Goal: Information Seeking & Learning: Learn about a topic

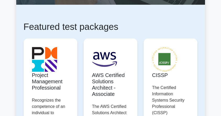
scroll to position [105, 0]
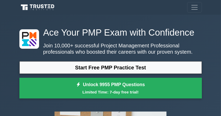
click at [191, 9] on span "Toggle navigation" at bounding box center [194, 7] width 8 height 8
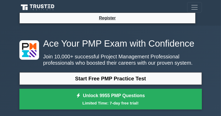
click at [49, 6] on icon at bounding box center [38, 8] width 38 height 8
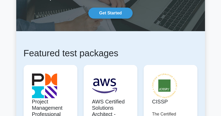
scroll to position [105, 0]
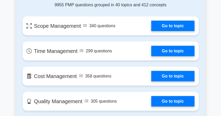
scroll to position [436, 0]
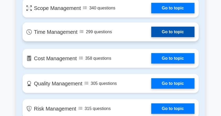
click at [151, 31] on link "Go to topic" at bounding box center [172, 32] width 43 height 10
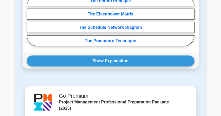
scroll to position [471, 0]
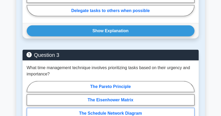
click at [102, 108] on label "The Schedule Network Diagram" at bounding box center [110, 113] width 167 height 11
click at [30, 106] on input "The Schedule Network Diagram" at bounding box center [28, 107] width 3 height 3
radio input "true"
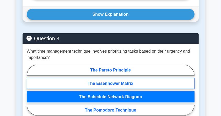
scroll to position [523, 0]
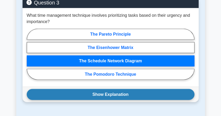
click at [81, 89] on button "Show Explanation" at bounding box center [110, 94] width 167 height 11
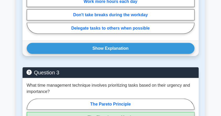
scroll to position [384, 0]
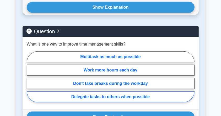
click at [100, 91] on label "Delegate tasks to others when possible" at bounding box center [110, 96] width 167 height 11
click at [30, 80] on input "Delegate tasks to others when possible" at bounding box center [28, 77] width 3 height 3
radio input "true"
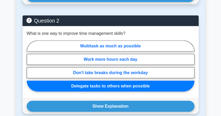
scroll to position [401, 0]
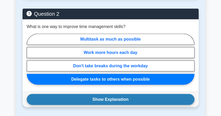
click at [85, 94] on button "Show Explanation" at bounding box center [110, 99] width 167 height 11
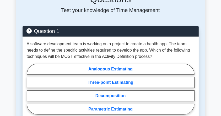
scroll to position [262, 0]
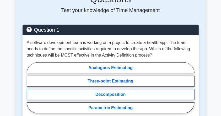
click at [91, 89] on label "Decomposition" at bounding box center [110, 94] width 167 height 11
click at [30, 87] on input "Decomposition" at bounding box center [28, 88] width 3 height 3
radio input "true"
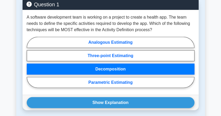
scroll to position [297, 0]
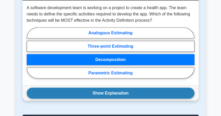
click at [84, 88] on button "Show Explanation" at bounding box center [110, 93] width 167 height 11
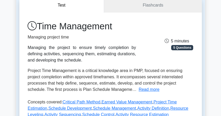
scroll to position [0, 0]
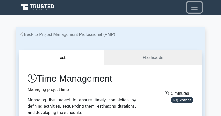
click at [194, 9] on span "Toggle navigation" at bounding box center [194, 7] width 8 height 8
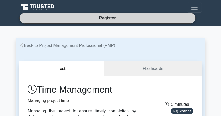
click at [143, 19] on li "Register" at bounding box center [107, 18] width 176 height 11
click at [101, 17] on link "Register" at bounding box center [107, 18] width 23 height 7
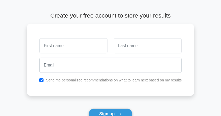
scroll to position [87, 0]
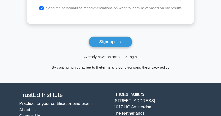
click at [104, 55] on link "Already have an account? Login" at bounding box center [110, 57] width 52 height 4
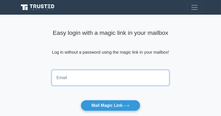
click at [69, 72] on input "email" at bounding box center [110, 77] width 117 height 15
type input "[EMAIL_ADDRESS][DOMAIN_NAME]"
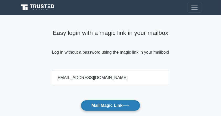
click at [102, 104] on button "Mail Magic Link" at bounding box center [110, 105] width 59 height 11
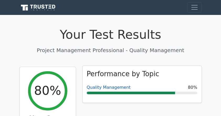
click at [96, 87] on link "Quality Management" at bounding box center [109, 87] width 44 height 5
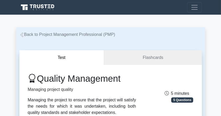
click at [23, 37] on icon at bounding box center [21, 34] width 3 height 5
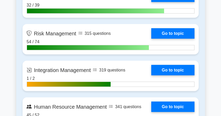
scroll to position [523, 0]
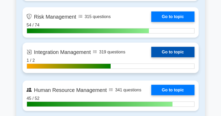
click at [151, 53] on link "Go to topic" at bounding box center [172, 52] width 43 height 10
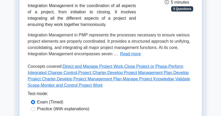
scroll to position [92, 0]
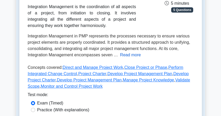
click at [126, 58] on button "Read more" at bounding box center [130, 55] width 21 height 6
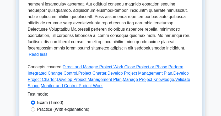
scroll to position [249, 0]
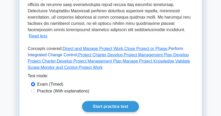
click at [63, 57] on link "Perform Integrated Change Control" at bounding box center [105, 51] width 155 height 11
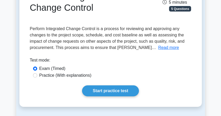
scroll to position [70, 0]
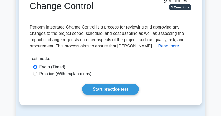
click at [158, 46] on button "Read more" at bounding box center [168, 46] width 21 height 6
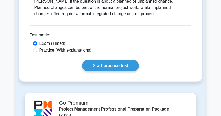
scroll to position [341, 0]
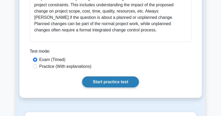
click at [103, 84] on link "Start practice test" at bounding box center [110, 81] width 57 height 11
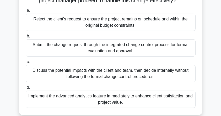
scroll to position [87, 0]
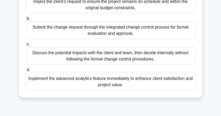
click at [78, 63] on div "Discuss the potential impacts with the client and team, then decide internally …" at bounding box center [111, 55] width 170 height 17
click at [26, 46] on input "c. Discuss the potential impacts with the client and team, then decide internal…" at bounding box center [26, 44] width 0 height 3
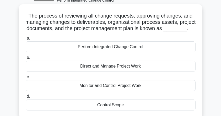
scroll to position [35, 0]
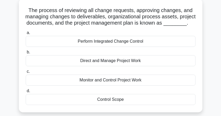
click at [147, 47] on div "Perform Integrated Change Control" at bounding box center [111, 41] width 170 height 11
click at [26, 35] on input "a. Perform Integrated Change Control" at bounding box center [26, 32] width 0 height 3
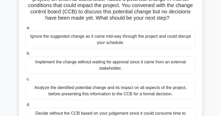
scroll to position [87, 0]
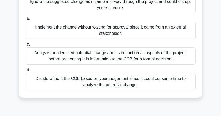
click at [135, 55] on div "Analyze the identified potential change and its impact on all aspects of the pr…" at bounding box center [111, 55] width 170 height 17
click at [26, 46] on input "c. Analyze the identified potential change and its impact on all aspects of the…" at bounding box center [26, 44] width 0 height 3
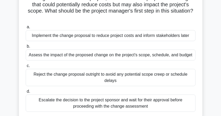
scroll to position [52, 0]
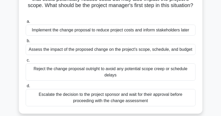
click at [110, 51] on div "Assess the impact of the proposed change on the project's scope, schedule, and …" at bounding box center [111, 49] width 170 height 11
click at [26, 43] on input "b. Assess the impact of the proposed change on the project's scope, schedule, a…" at bounding box center [26, 40] width 0 height 3
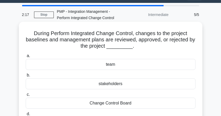
scroll to position [35, 0]
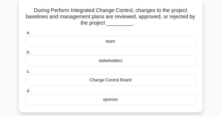
click at [108, 80] on div "Change Control Board" at bounding box center [111, 80] width 170 height 11
click at [26, 73] on input "c. Change Control Board" at bounding box center [26, 71] width 0 height 3
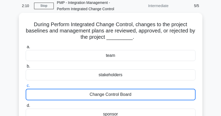
scroll to position [0, 0]
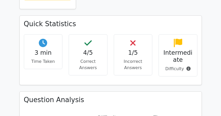
scroll to position [209, 0]
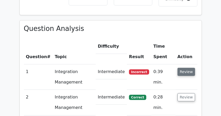
click at [184, 68] on button "Review" at bounding box center [186, 72] width 18 height 8
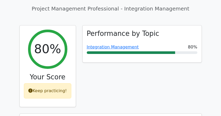
scroll to position [0, 0]
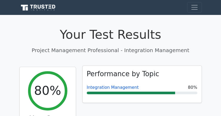
click at [102, 87] on link "Integration Management" at bounding box center [113, 87] width 52 height 5
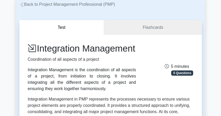
scroll to position [4, 0]
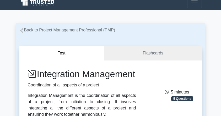
click at [47, 30] on link "Back to Project Management Professional (PMP)" at bounding box center [67, 30] width 96 height 4
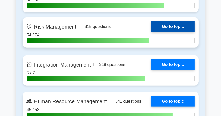
scroll to position [471, 0]
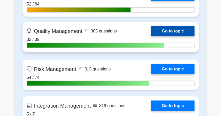
click at [151, 32] on link "Go to topic" at bounding box center [172, 31] width 43 height 10
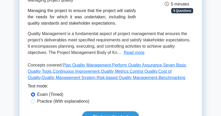
scroll to position [105, 0]
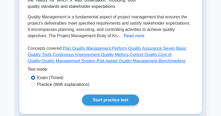
click at [124, 36] on button "Read more" at bounding box center [134, 36] width 21 height 6
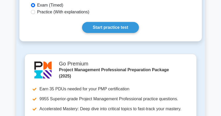
scroll to position [279, 0]
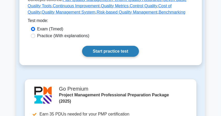
click at [101, 46] on link "Start practice test" at bounding box center [110, 51] width 57 height 11
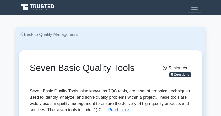
scroll to position [87, 0]
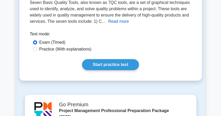
click at [108, 23] on button "Read more" at bounding box center [118, 21] width 21 height 6
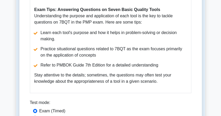
scroll to position [209, 0]
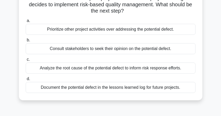
scroll to position [52, 0]
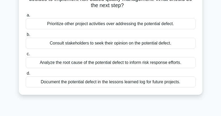
click at [55, 64] on div "Analyze the root cause of the potential defect to inform risk response efforts." at bounding box center [111, 62] width 170 height 11
click at [26, 56] on input "c. Analyze the root cause of the potential defect to inform risk response effor…" at bounding box center [26, 53] width 0 height 3
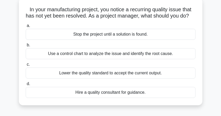
scroll to position [35, 0]
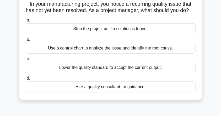
click at [105, 54] on div "Use a control chart to analyze the issue and identify the root cause." at bounding box center [111, 48] width 170 height 11
click at [26, 41] on input "b. Use a control chart to analyze the issue and identify the root cause." at bounding box center [26, 39] width 0 height 3
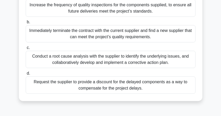
scroll to position [157, 0]
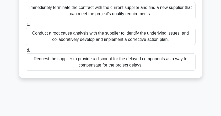
click at [111, 45] on div "Conduct a root cause analysis with the supplier to identify the underlying issu…" at bounding box center [111, 36] width 170 height 17
click at [26, 26] on input "c. Conduct a root cause analysis with the supplier to identify the underlying i…" at bounding box center [26, 24] width 0 height 3
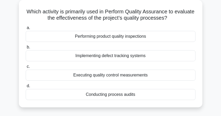
scroll to position [35, 0]
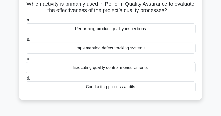
click at [127, 67] on div "Executing quality control measurements" at bounding box center [111, 67] width 170 height 11
click at [26, 61] on input "c. Executing quality control measurements" at bounding box center [26, 58] width 0 height 3
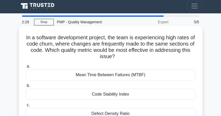
scroll to position [0, 0]
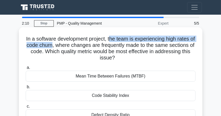
drag, startPoint x: 111, startPoint y: 39, endPoint x: 58, endPoint y: 45, distance: 53.2
click at [58, 45] on h5 "In a software development project, the team is experiencing high rates of code …" at bounding box center [110, 49] width 171 height 26
copy h5 "he team is experiencing high rates of code churn"
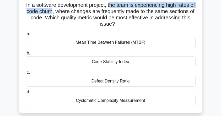
scroll to position [35, 0]
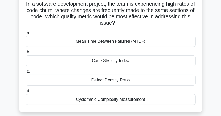
click at [93, 62] on div "Code Stability Index" at bounding box center [111, 60] width 170 height 11
click at [26, 54] on input "b. Code Stability Index" at bounding box center [26, 52] width 0 height 3
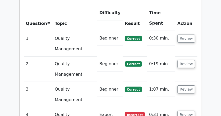
scroll to position [244, 0]
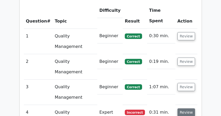
click at [183, 108] on button "Review" at bounding box center [186, 112] width 18 height 8
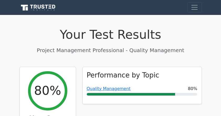
scroll to position [70, 0]
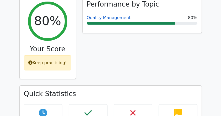
click at [99, 20] on link "Quality Management" at bounding box center [109, 17] width 44 height 5
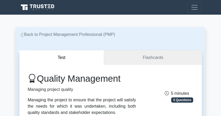
click at [24, 35] on icon at bounding box center [21, 34] width 5 height 5
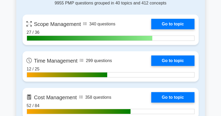
scroll to position [401, 0]
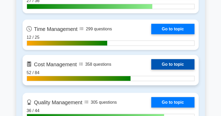
click at [151, 66] on link "Go to topic" at bounding box center [172, 64] width 43 height 10
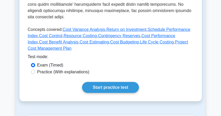
scroll to position [240, 0]
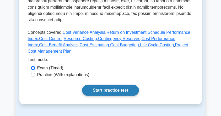
click at [106, 85] on link "Start practice test" at bounding box center [110, 90] width 57 height 11
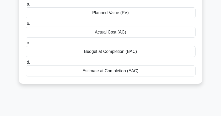
scroll to position [35, 0]
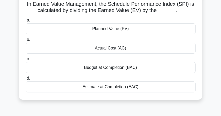
click at [113, 29] on div "Planned Value (PV)" at bounding box center [111, 28] width 170 height 11
click at [26, 22] on input "a. Planned Value (PV)" at bounding box center [26, 20] width 0 height 3
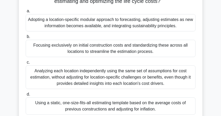
scroll to position [122, 0]
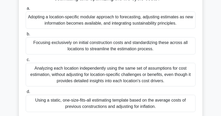
click at [105, 78] on div "Analyzing each location independently using the same set of assumptions for cos…" at bounding box center [111, 75] width 170 height 24
click at [26, 62] on input "c. Analyzing each location independently using the same set of assumptions for …" at bounding box center [26, 59] width 0 height 3
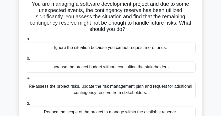
scroll to position [52, 0]
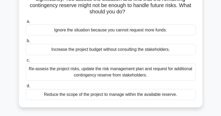
click at [87, 74] on div "Re-assess the project risks, update the risk management plan and request for ad…" at bounding box center [111, 71] width 170 height 17
click at [26, 62] on input "c. Re-assess the project risks, update the risk management plan and request for…" at bounding box center [26, 60] width 0 height 3
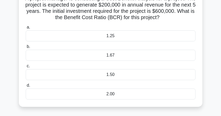
scroll to position [35, 0]
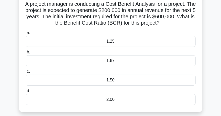
click at [114, 59] on div "1.67" at bounding box center [111, 60] width 170 height 11
click at [26, 54] on input "b. 1.67" at bounding box center [26, 52] width 0 height 3
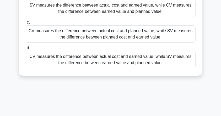
scroll to position [87, 0]
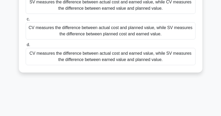
click at [106, 60] on div "CV measures the difference between actual cost and earned value, while SV measu…" at bounding box center [111, 56] width 170 height 17
click at [26, 47] on input "d. CV measures the difference between actual cost and earned value, while SV me…" at bounding box center [26, 44] width 0 height 3
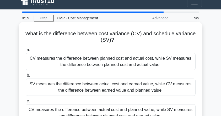
scroll to position [0, 0]
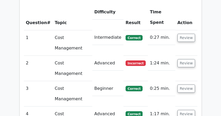
scroll to position [244, 0]
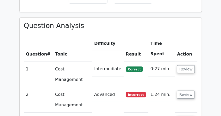
scroll to position [209, 0]
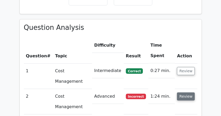
click at [185, 92] on button "Review" at bounding box center [186, 96] width 18 height 8
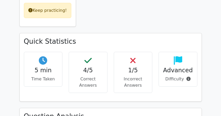
scroll to position [35, 0]
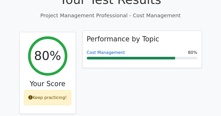
click at [99, 52] on link "Cost Management" at bounding box center [106, 52] width 38 height 5
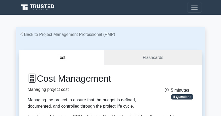
click at [77, 36] on link "Back to Project Management Professional (PMP)" at bounding box center [67, 34] width 96 height 4
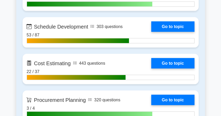
scroll to position [750, 0]
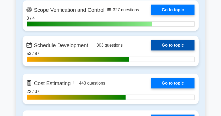
click at [151, 43] on link "Go to topic" at bounding box center [172, 45] width 43 height 10
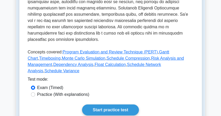
scroll to position [227, 0]
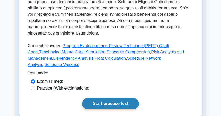
click at [116, 98] on link "Start practice test" at bounding box center [110, 103] width 57 height 11
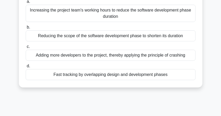
scroll to position [105, 0]
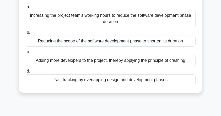
click at [90, 80] on div "Fast tracking by overlapping design and development phases" at bounding box center [111, 79] width 170 height 11
click at [26, 73] on input "d. Fast tracking by overlapping design and development phases" at bounding box center [26, 71] width 0 height 3
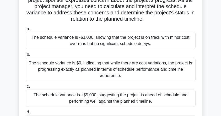
scroll to position [52, 0]
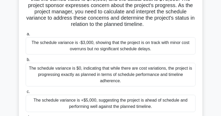
click at [118, 44] on div "The schedule variance is -$3,000, showing that the project is on track with min…" at bounding box center [111, 45] width 170 height 17
click at [26, 36] on input "a. The schedule variance is -$3,000, showing that the project is on track with …" at bounding box center [26, 33] width 0 height 3
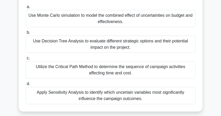
scroll to position [87, 0]
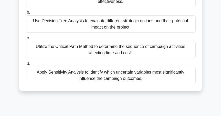
click at [113, 73] on div "Apply Sensitivity Analysis to identify which uncertain variables most significa…" at bounding box center [111, 75] width 170 height 17
click at [26, 65] on input "d. Apply Sensitivity Analysis to identify which uncertain variables most signif…" at bounding box center [26, 63] width 0 height 3
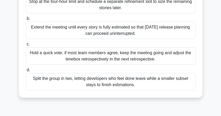
click at [113, 54] on div "Hold a quick vote; if most team members agree, keep the meeting going and adjus…" at bounding box center [111, 55] width 170 height 17
click at [26, 46] on input "c. Hold a quick vote; if most team members agree, keep the meeting going and ad…" at bounding box center [26, 44] width 0 height 3
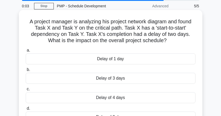
scroll to position [0, 0]
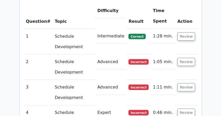
scroll to position [244, 0]
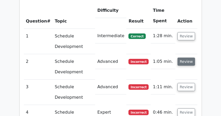
click at [193, 58] on button "Review" at bounding box center [186, 62] width 18 height 8
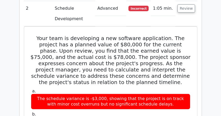
scroll to position [297, 0]
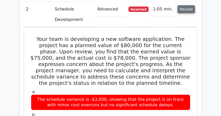
click at [183, 13] on button "Review" at bounding box center [186, 9] width 18 height 8
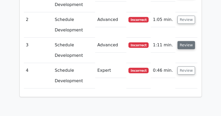
click at [186, 41] on button "Review" at bounding box center [186, 45] width 18 height 8
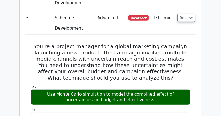
scroll to position [307, 0]
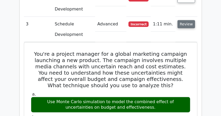
click at [182, 26] on button "Review" at bounding box center [186, 24] width 18 height 8
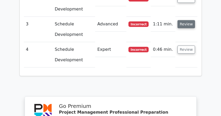
scroll to position [286, 0]
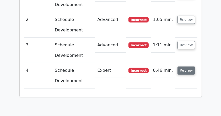
click at [182, 66] on button "Review" at bounding box center [186, 70] width 18 height 8
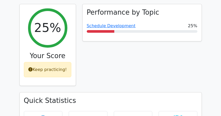
scroll to position [0, 0]
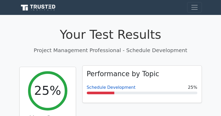
click at [96, 87] on link "Schedule Development" at bounding box center [111, 87] width 49 height 5
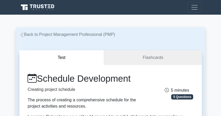
click at [70, 35] on link "Back to Project Management Professional (PMP)" at bounding box center [67, 34] width 96 height 4
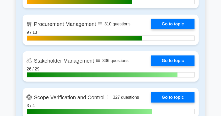
scroll to position [663, 0]
